Goal: Share content

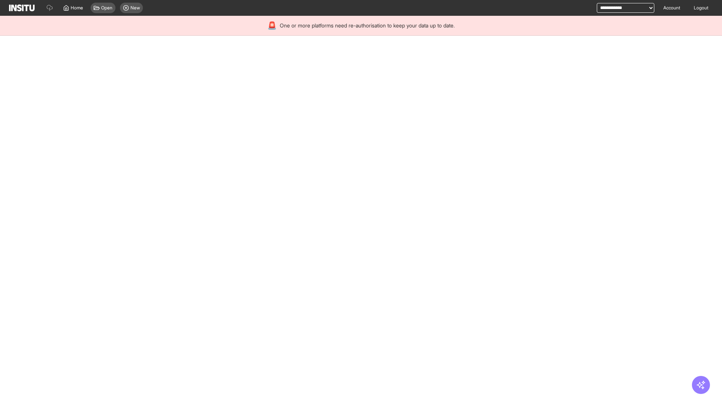
select select "**"
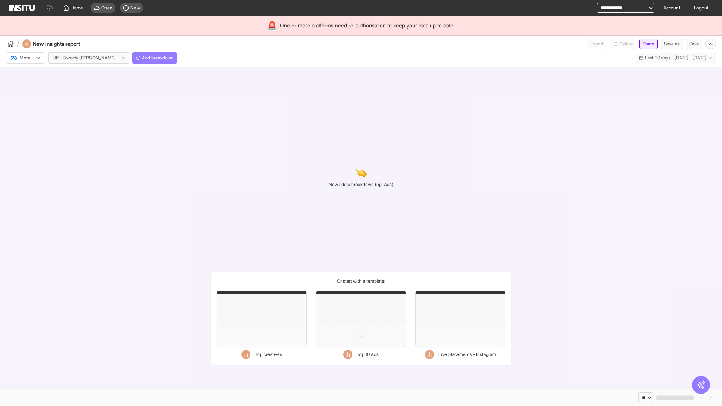
click at [646, 44] on button "Share" at bounding box center [649, 44] width 18 height 11
